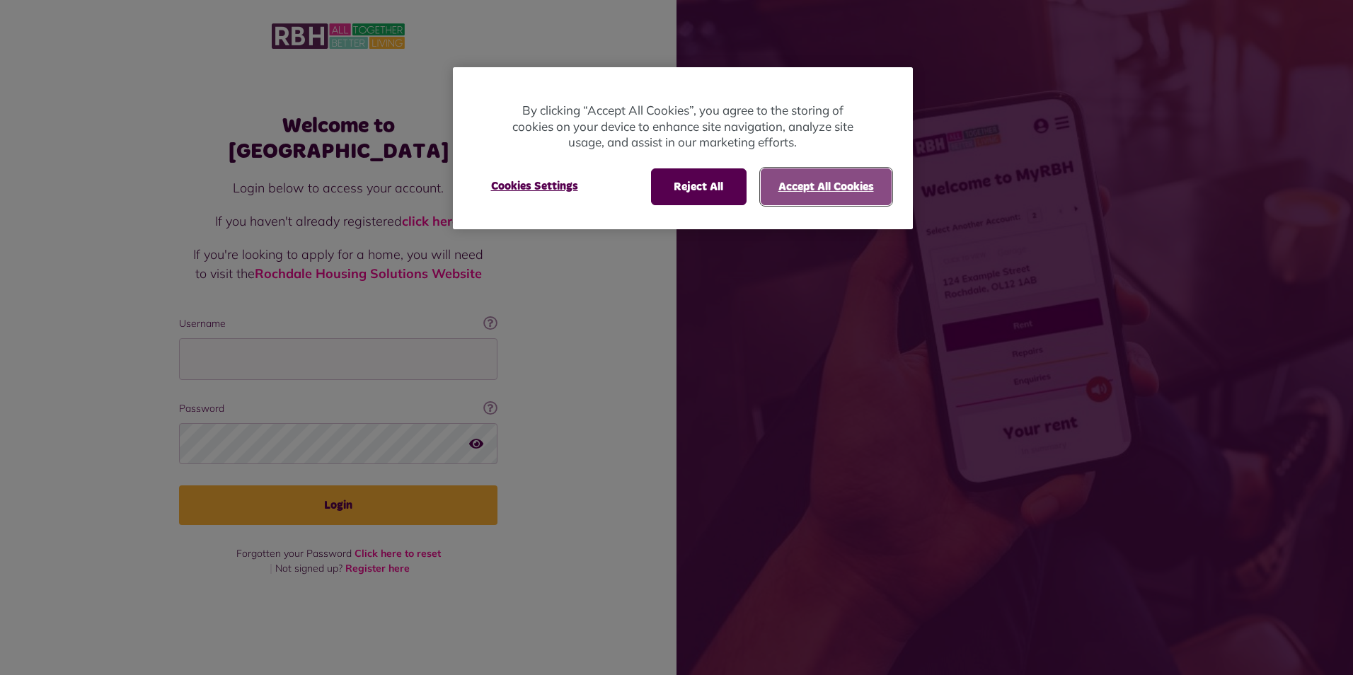
click at [819, 198] on button "Accept All Cookies" at bounding box center [826, 186] width 131 height 37
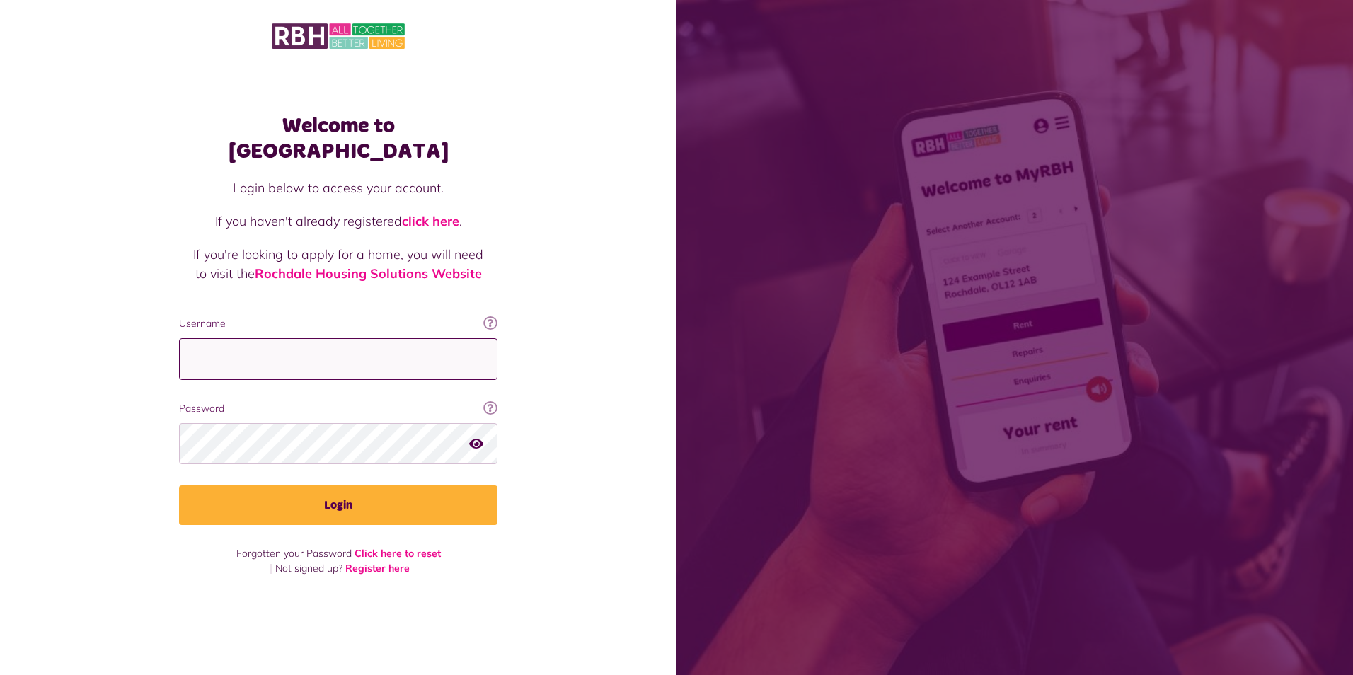
click at [366, 339] on input "Username" at bounding box center [338, 359] width 318 height 42
type input "**********"
click at [179, 485] on button "Login" at bounding box center [338, 505] width 318 height 40
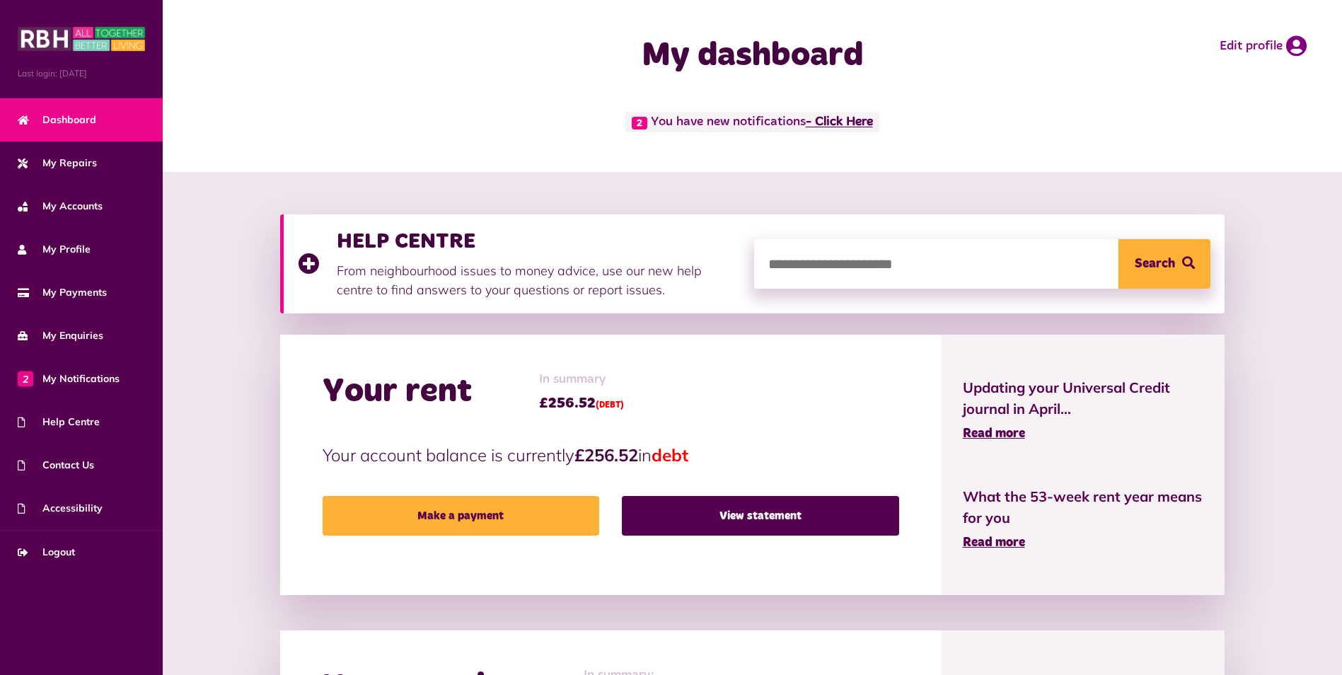
click at [870, 124] on link "- Click Here" at bounding box center [839, 122] width 67 height 13
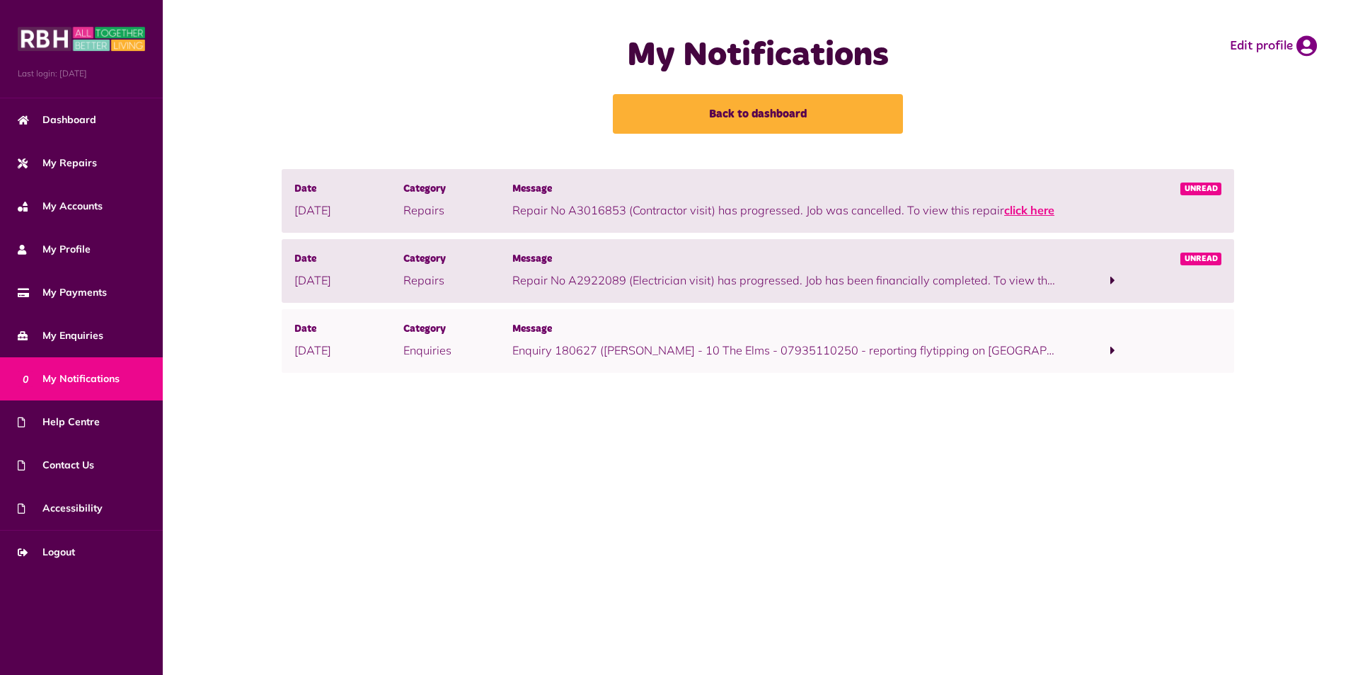
click at [1024, 211] on link "click here" at bounding box center [1029, 210] width 50 height 14
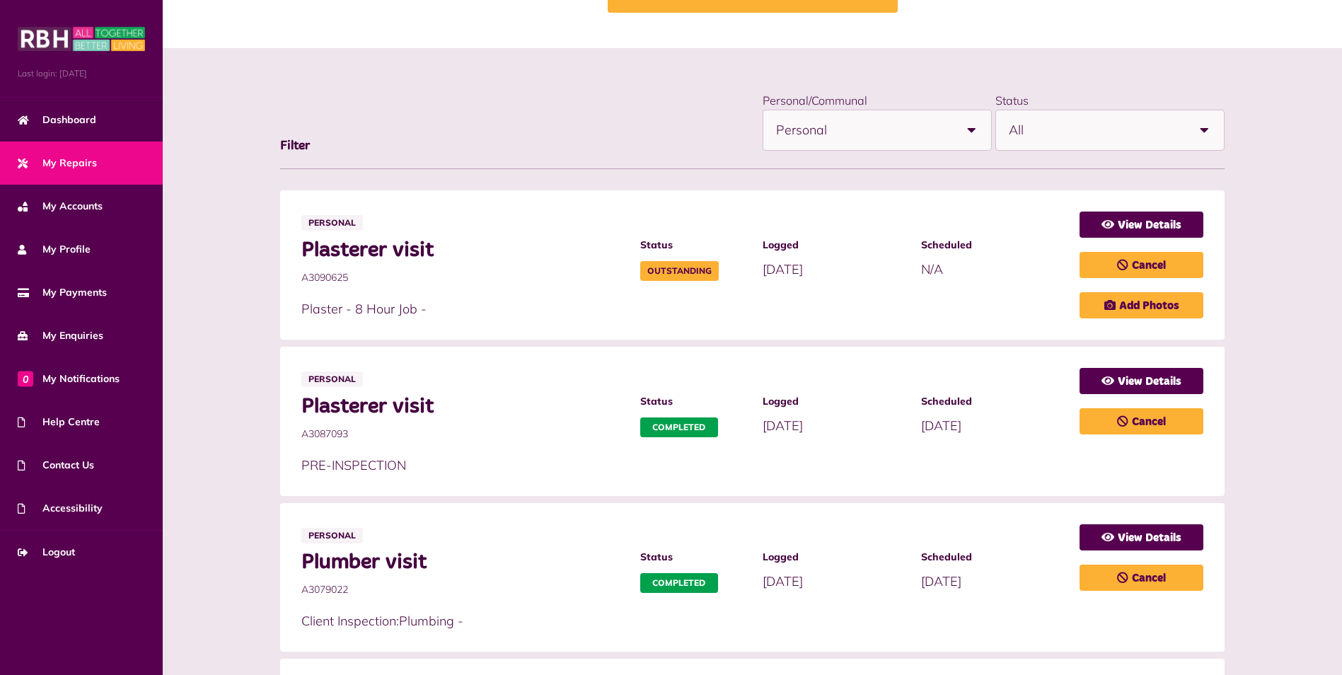
scroll to position [120, 0]
click at [47, 370] on link "0 My Notifications" at bounding box center [81, 378] width 163 height 43
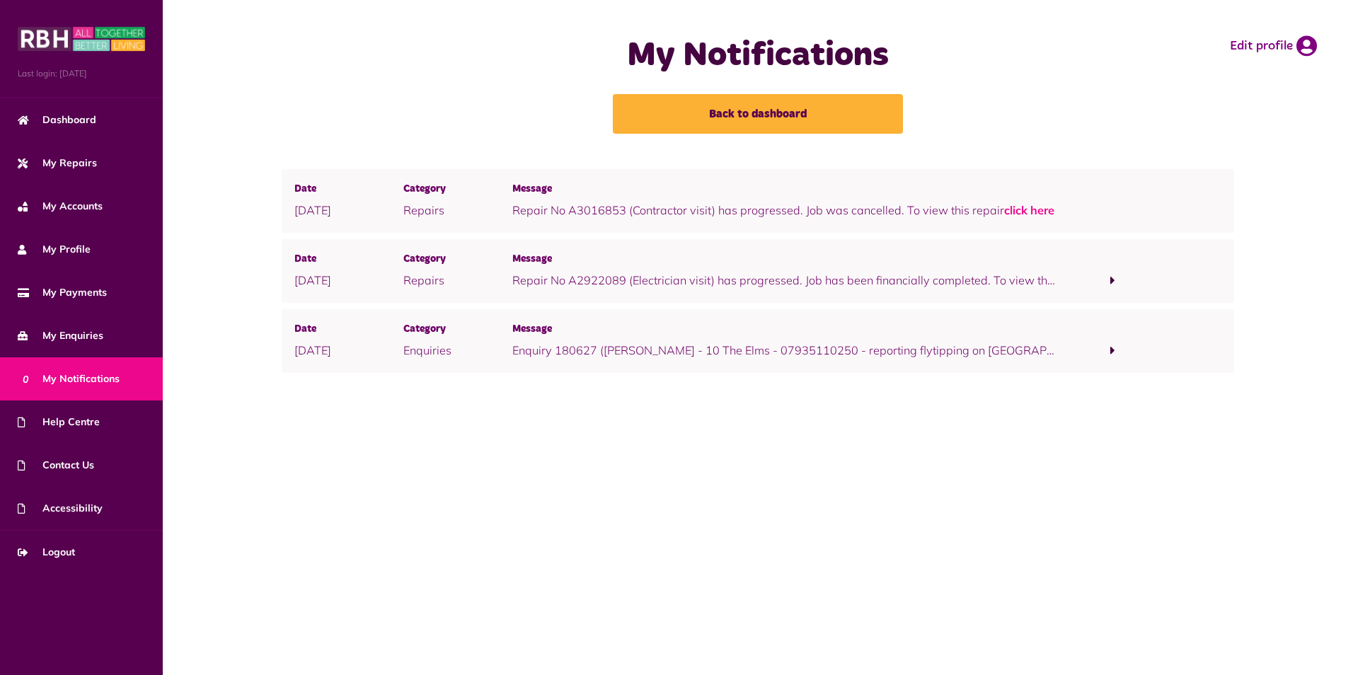
click at [1047, 354] on p "Enquiry 180627 (Alan Taylor - 10 The Elms - 07935110250 - reporting flytipping …" at bounding box center [784, 350] width 545 height 17
click at [1111, 348] on span at bounding box center [1112, 350] width 5 height 13
click at [903, 366] on link "click here" at bounding box center [928, 368] width 50 height 14
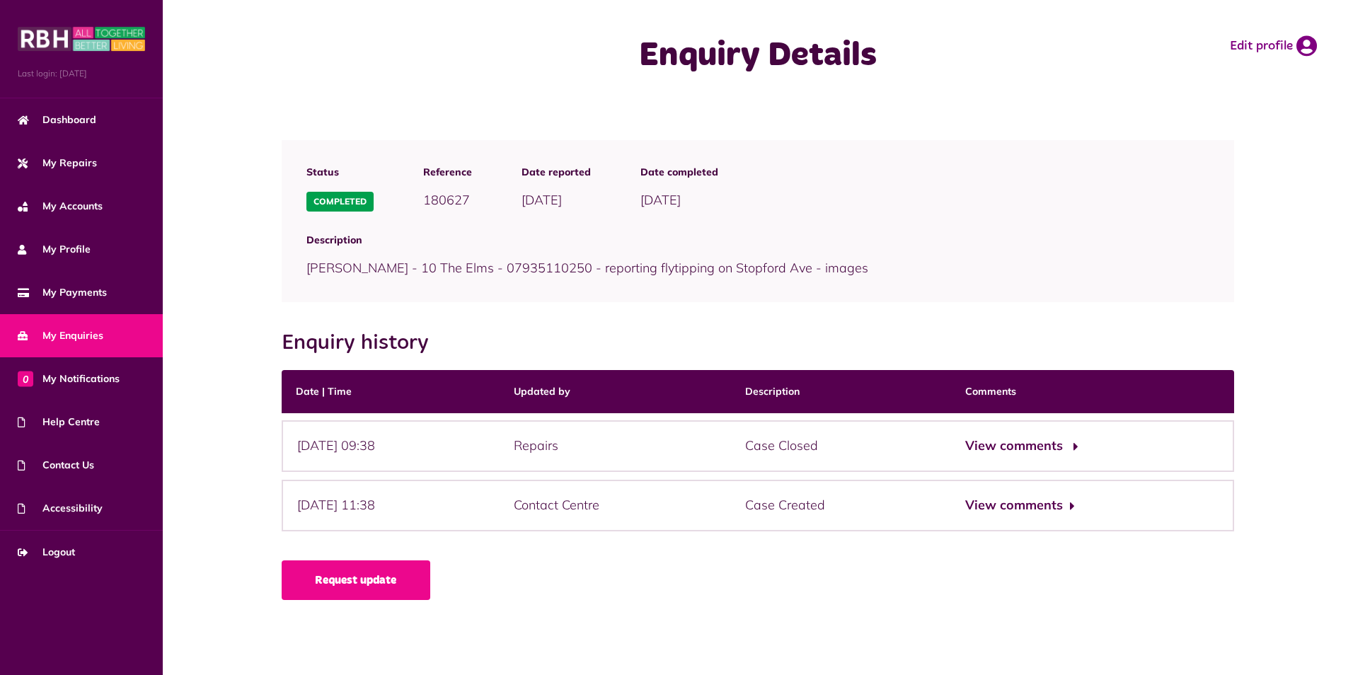
click at [1071, 444] on button "View comments" at bounding box center [1020, 446] width 110 height 21
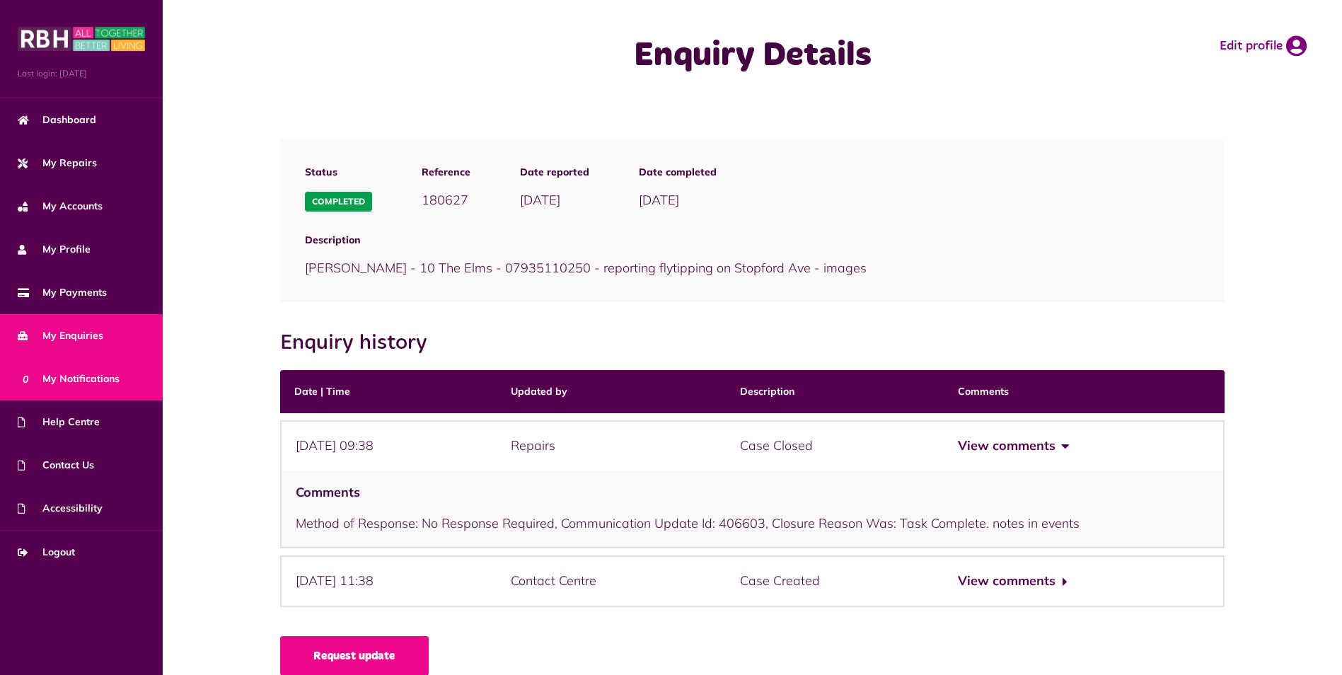
click at [78, 374] on span "0 My Notifications" at bounding box center [69, 378] width 102 height 15
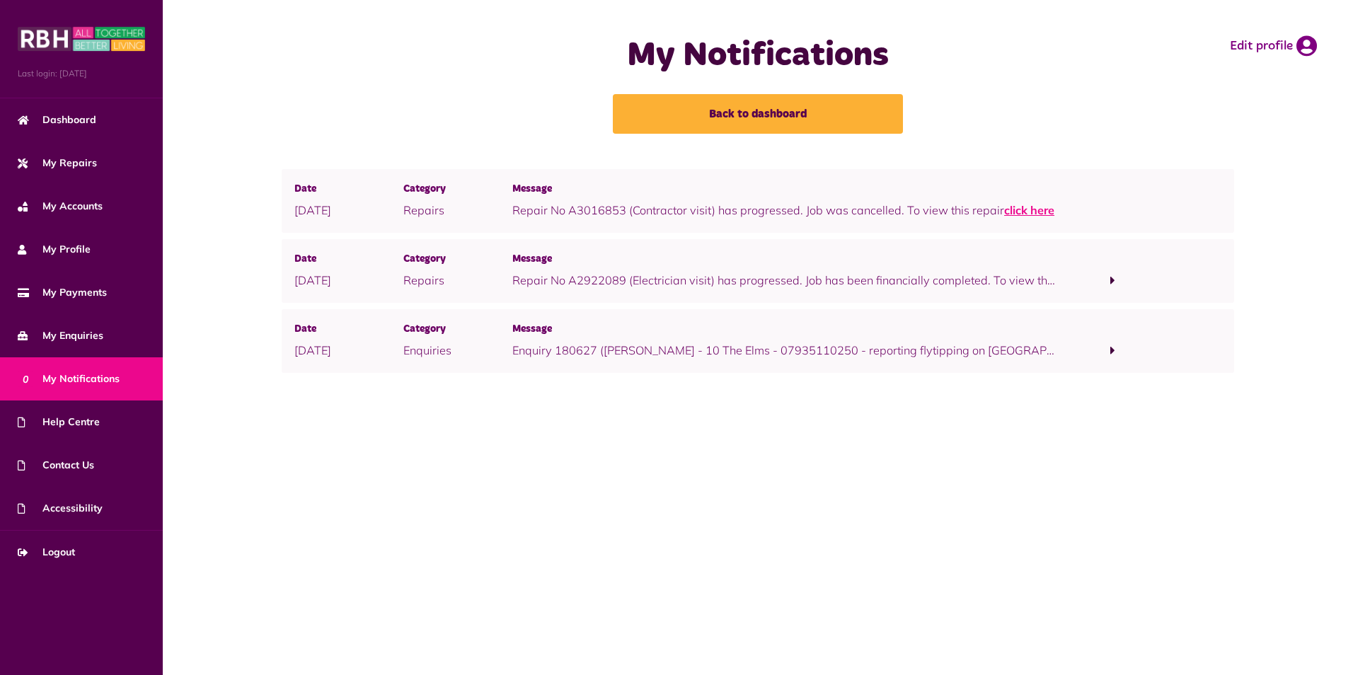
click at [1016, 209] on link "click here" at bounding box center [1029, 210] width 50 height 14
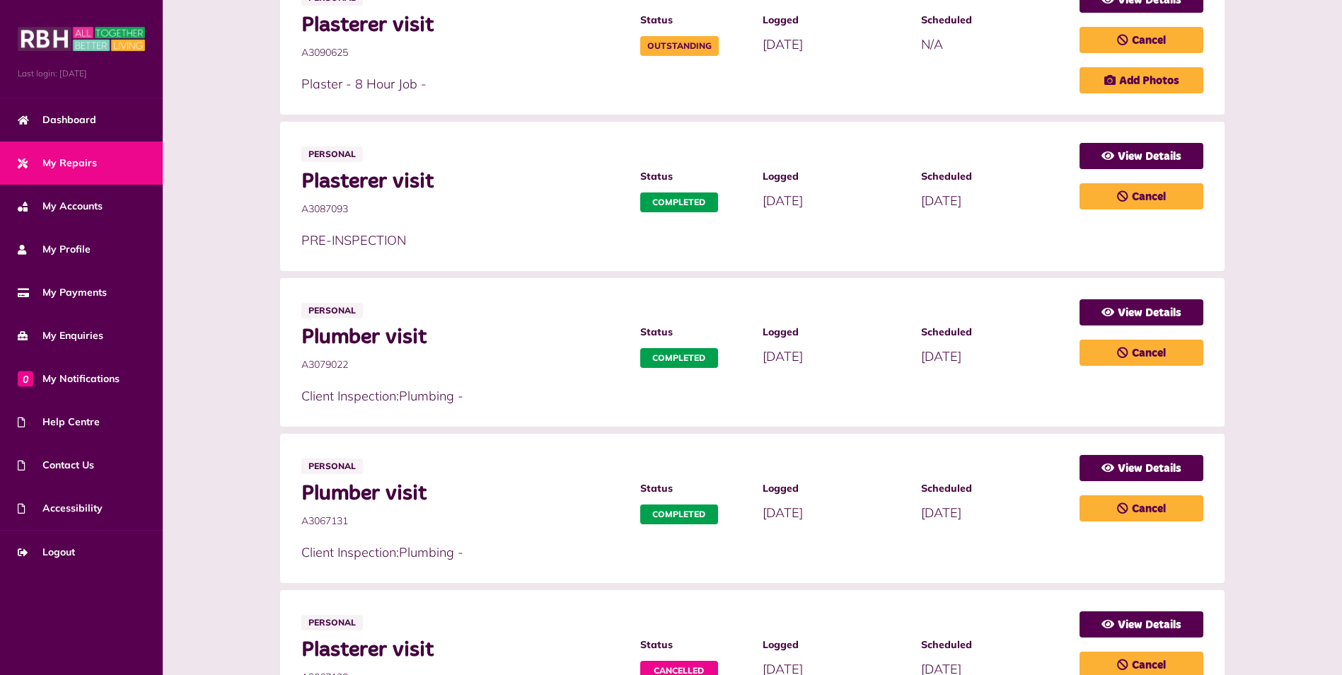
scroll to position [262, 0]
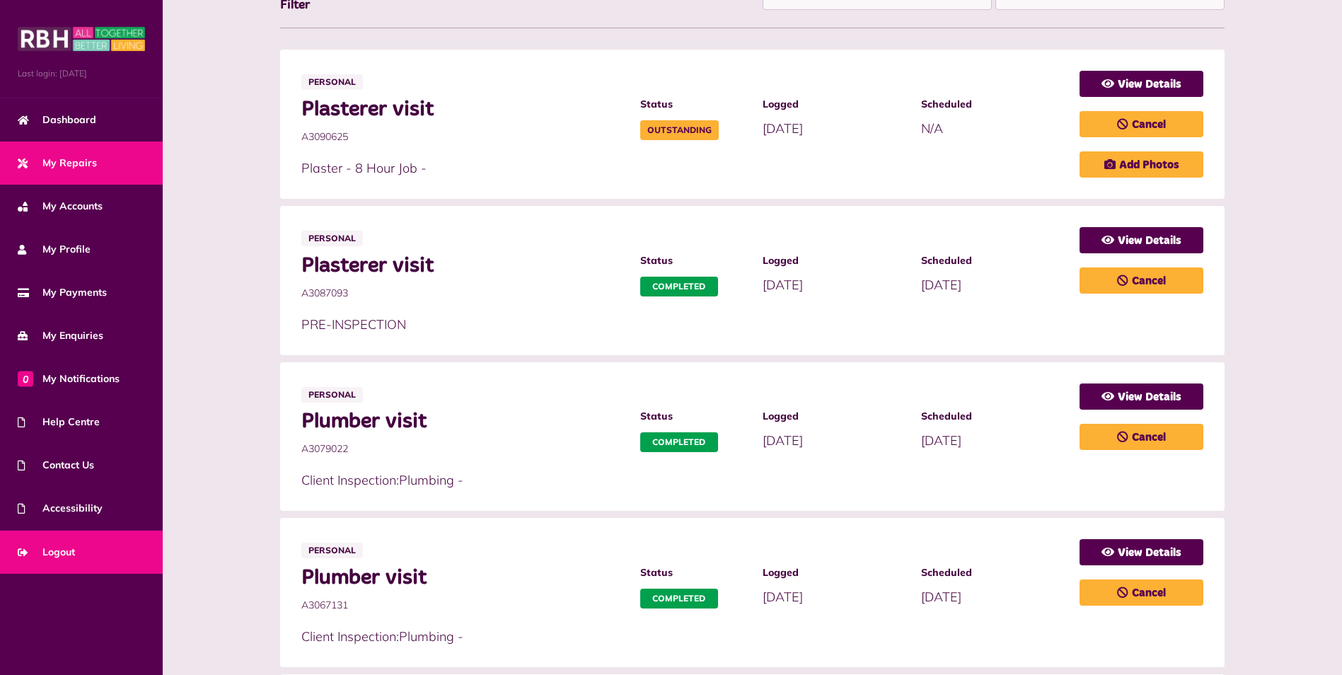
click at [74, 553] on span "Logout" at bounding box center [46, 552] width 57 height 15
